Goal: Find specific page/section: Find specific page/section

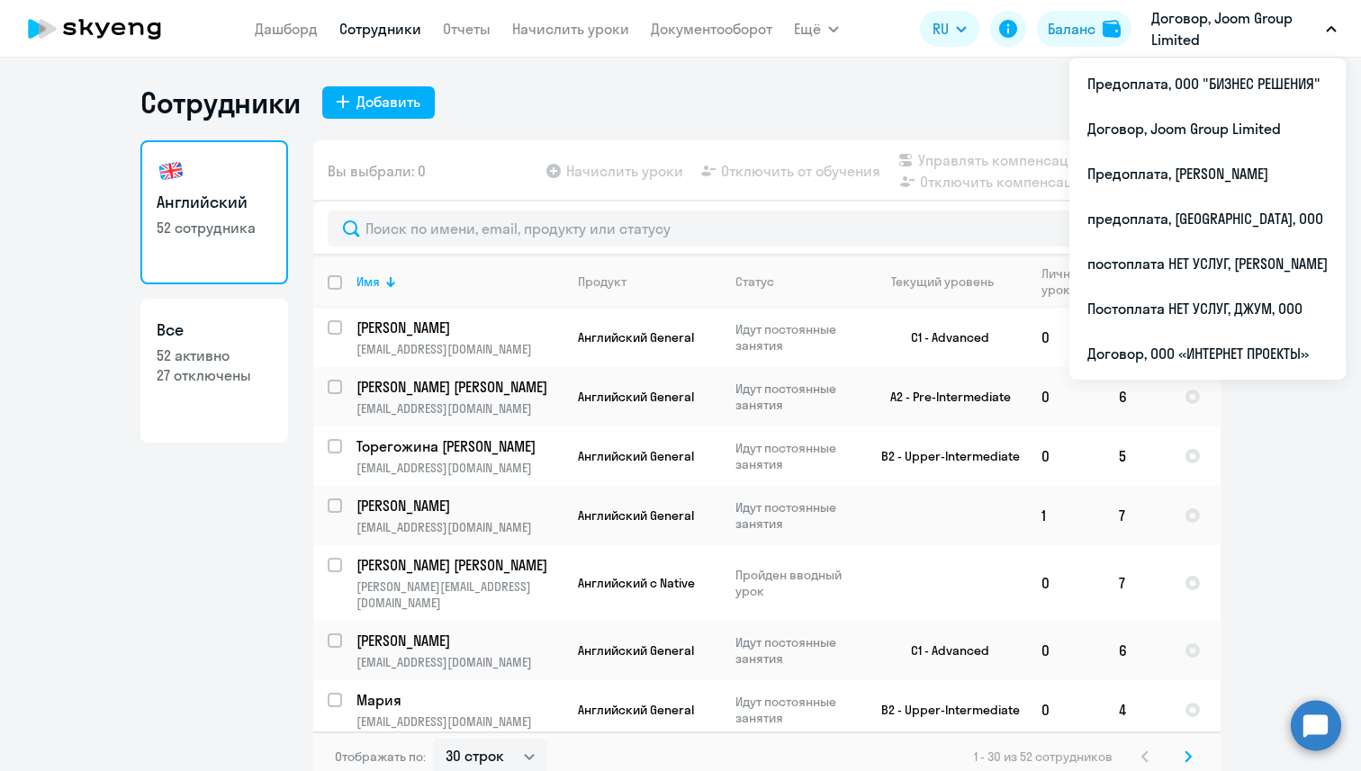
select select "30"
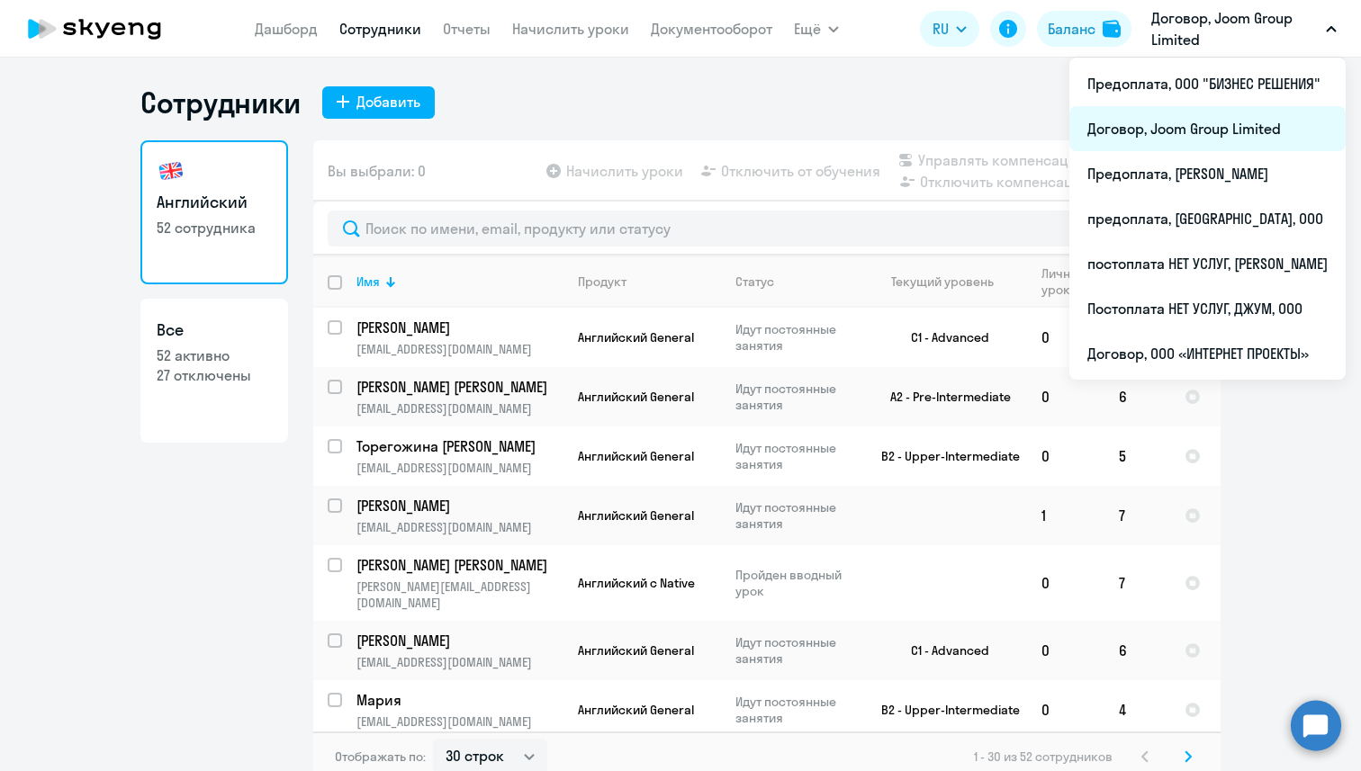
click at [1213, 135] on li "Договор, Joom Group Limited" at bounding box center [1207, 128] width 276 height 45
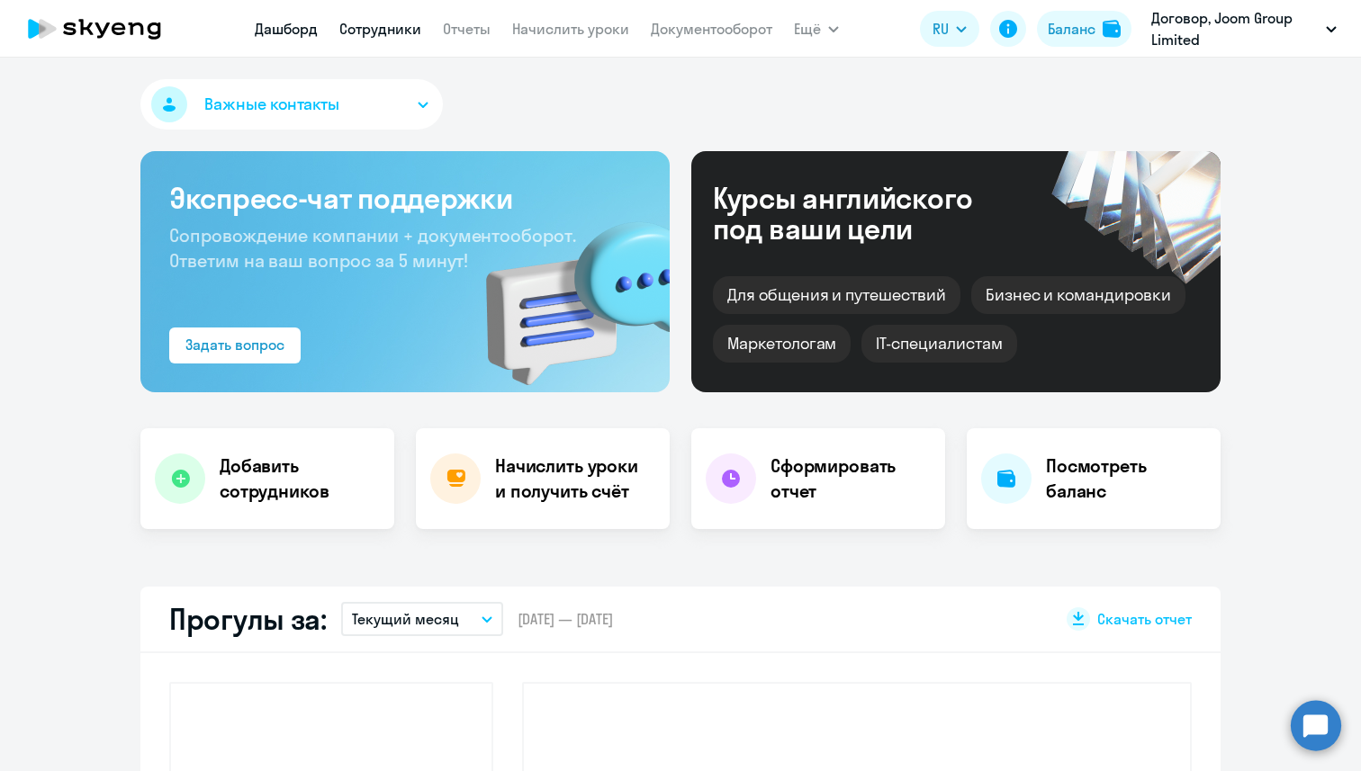
click at [382, 29] on link "Сотрудники" at bounding box center [380, 29] width 82 height 18
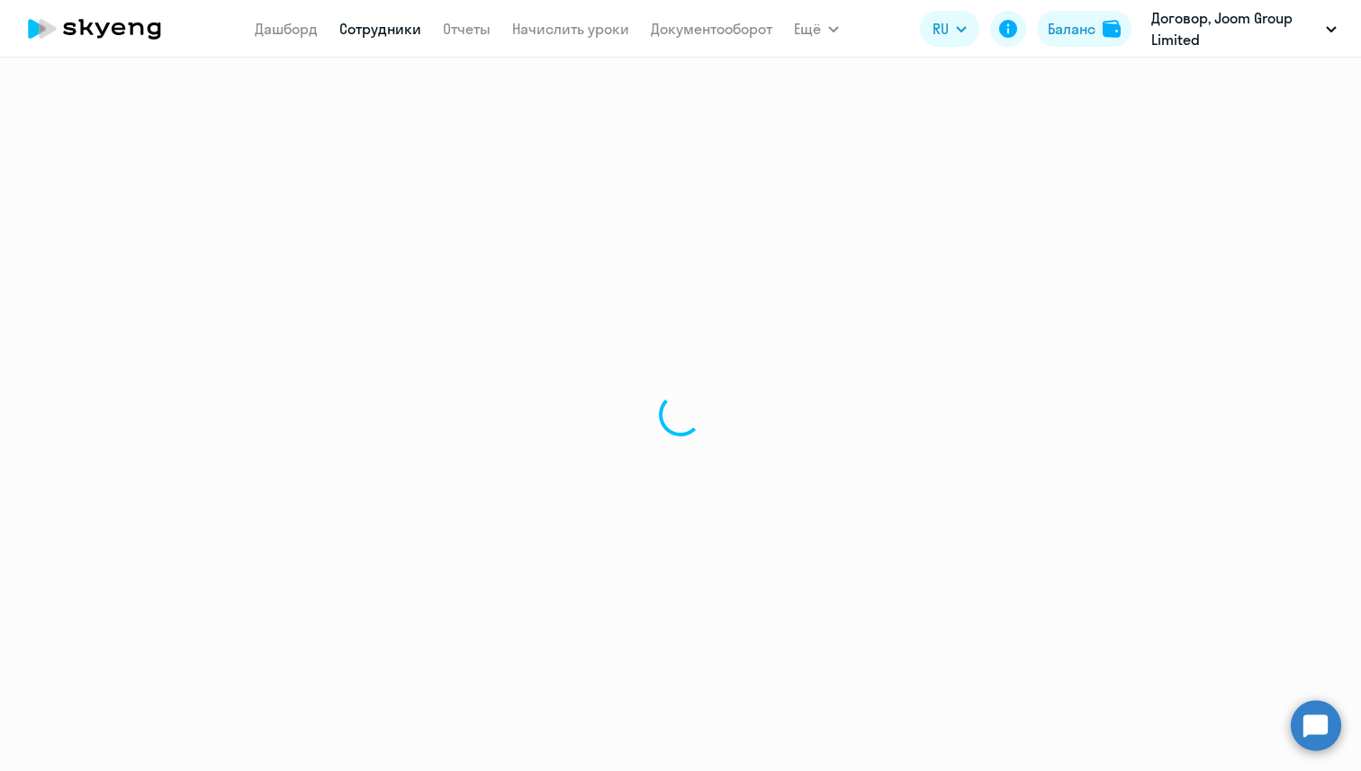
select select "30"
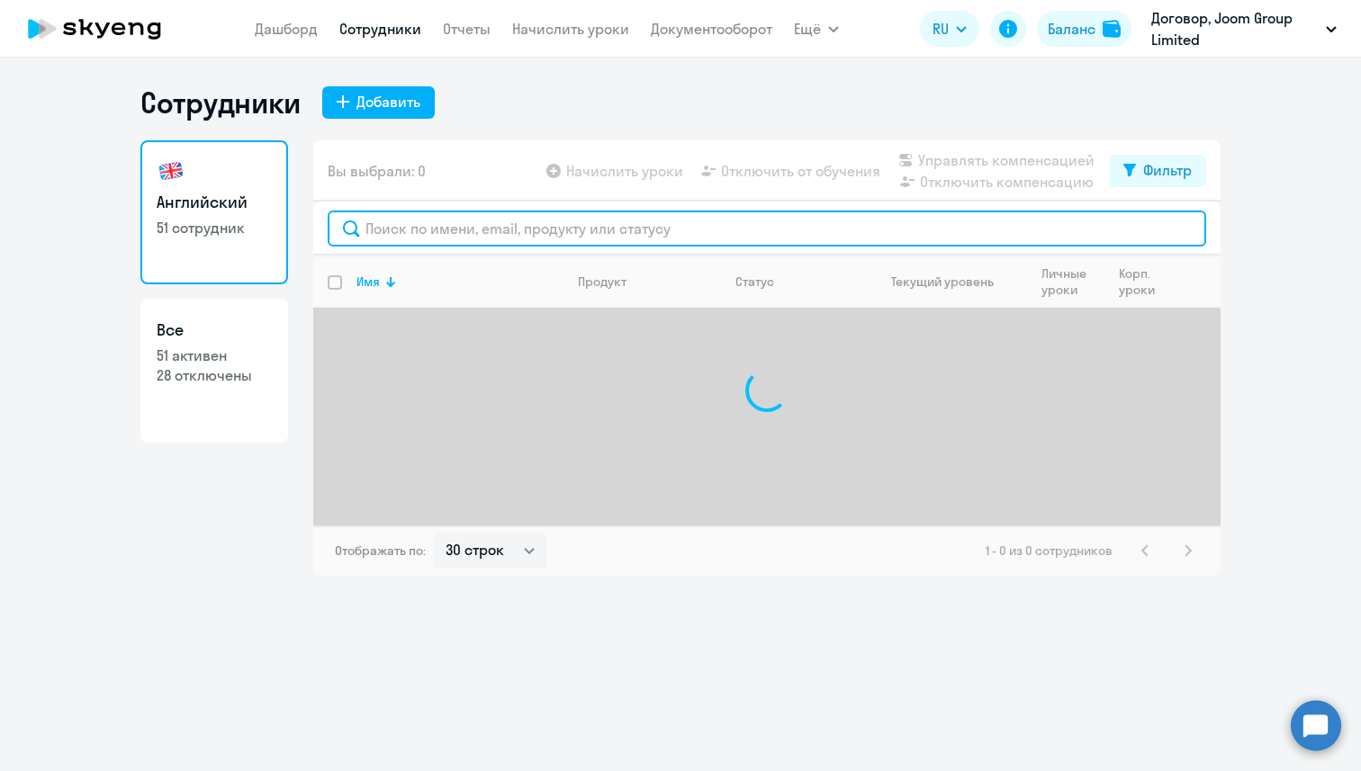
click at [410, 227] on input "text" at bounding box center [767, 229] width 879 height 36
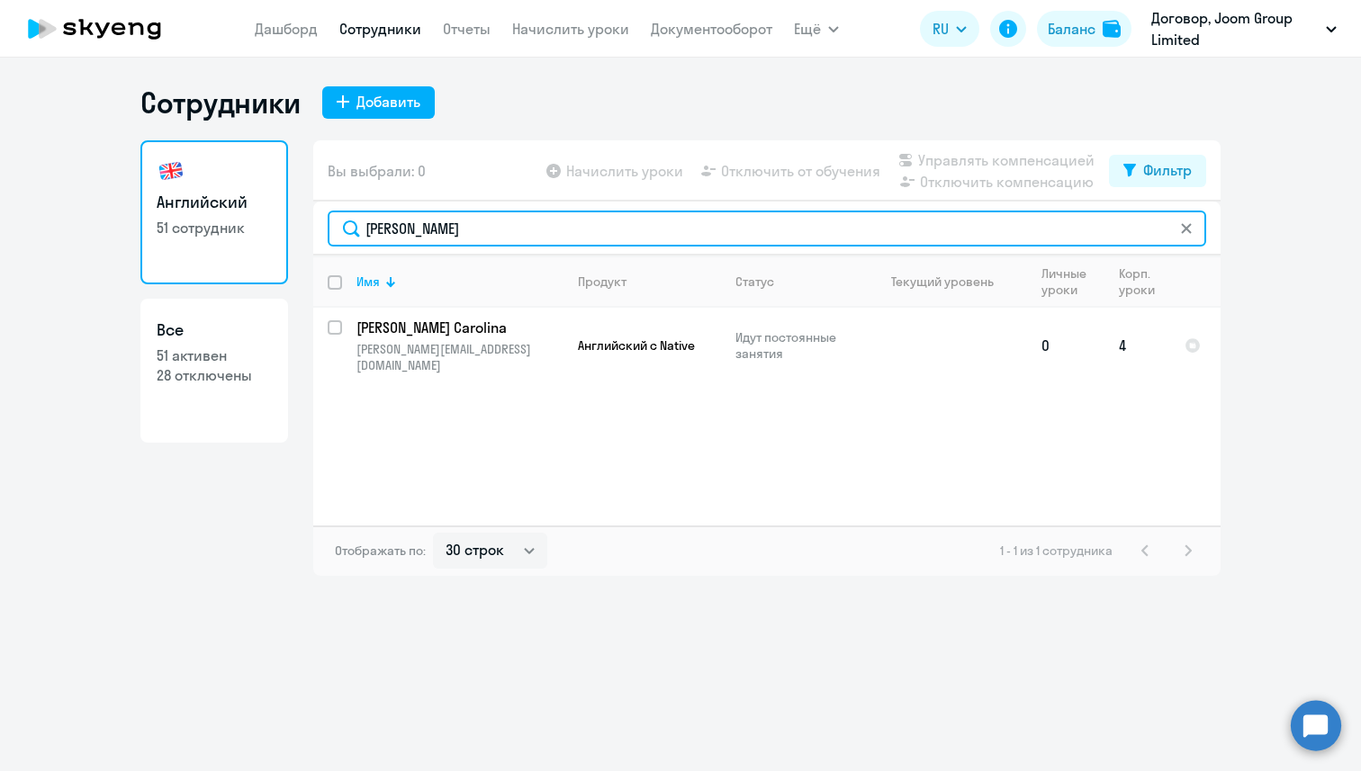
type input "[PERSON_NAME]"
